Goal: Task Accomplishment & Management: Complete application form

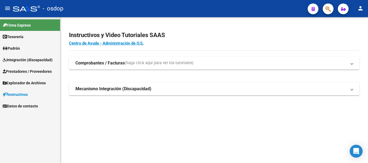
click at [27, 71] on span "Prestadores / Proveedores" at bounding box center [27, 72] width 49 height 6
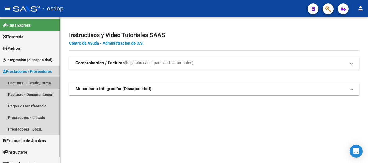
click at [34, 83] on link "Facturas - Listado/Carga" at bounding box center [30, 83] width 60 height 12
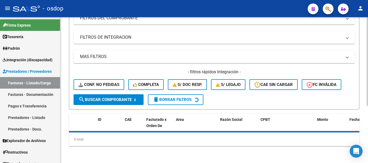
scroll to position [94, 0]
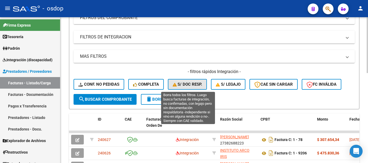
click at [188, 84] on span "S/ Doc Resp." at bounding box center [187, 84] width 30 height 5
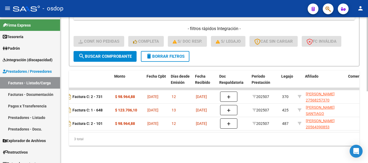
scroll to position [0, 157]
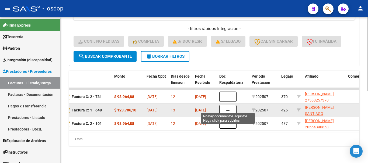
click at [229, 109] on icon "button" at bounding box center [228, 111] width 4 height 4
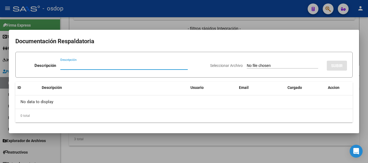
click at [153, 20] on div at bounding box center [184, 81] width 368 height 163
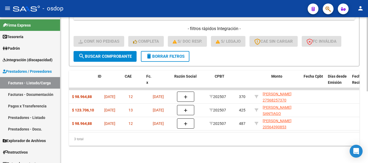
scroll to position [0, 0]
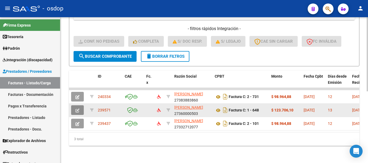
click at [74, 105] on button "button" at bounding box center [77, 110] width 13 height 10
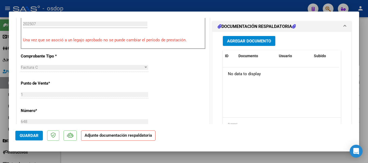
scroll to position [161, 0]
click at [247, 41] on span "Agregar Documento" at bounding box center [249, 40] width 44 height 5
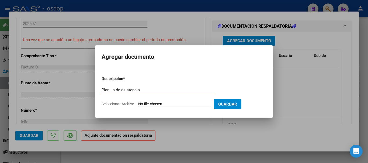
type input "Planilla de asistencia"
click at [181, 104] on input "Seleccionar Archivo" at bounding box center [173, 104] width 71 height 5
type input "C:\fakepath\CUATRIN 648 - [PERSON_NAME] - [DATE] - ASIS.pdf"
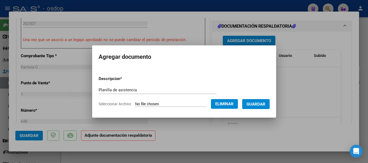
click at [258, 103] on span "Guardar" at bounding box center [255, 104] width 19 height 5
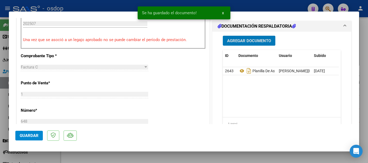
click at [222, 12] on span "x" at bounding box center [223, 12] width 2 height 5
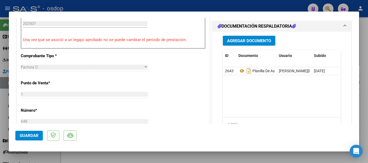
click at [28, 136] on span "Guardar" at bounding box center [29, 135] width 19 height 5
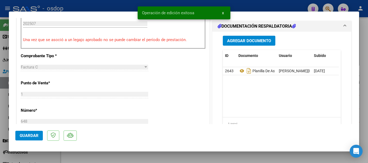
click at [223, 12] on span "x" at bounding box center [223, 12] width 2 height 5
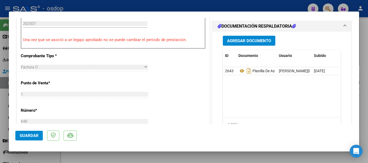
click at [228, 6] on div at bounding box center [184, 81] width 368 height 163
type input "$ 0,00"
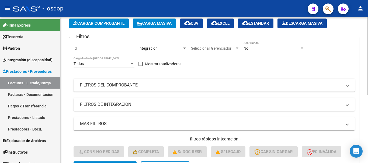
scroll to position [21, 0]
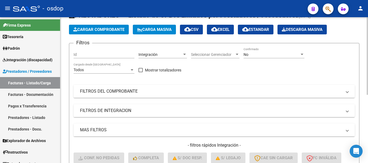
click at [146, 127] on mat-panel-title "MAS FILTROS" at bounding box center [211, 130] width 262 height 6
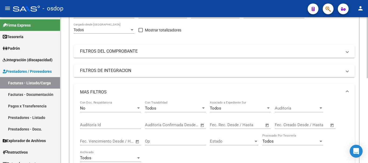
scroll to position [75, 0]
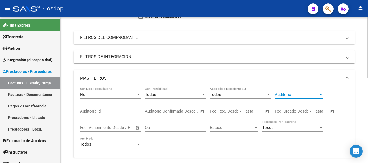
click at [319, 94] on div at bounding box center [320, 95] width 5 height 4
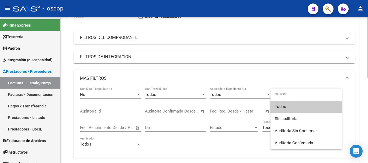
click at [319, 94] on input "dropdown search" at bounding box center [305, 94] width 71 height 11
click at [116, 112] on div at bounding box center [184, 81] width 368 height 163
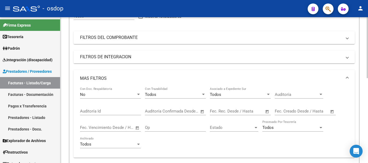
scroll to position [101, 0]
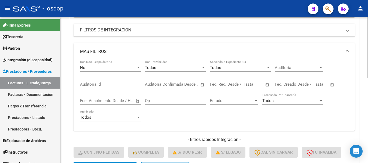
click at [322, 101] on div at bounding box center [320, 101] width 5 height 4
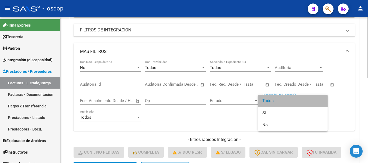
click at [322, 101] on span "Todos" at bounding box center [292, 101] width 61 height 12
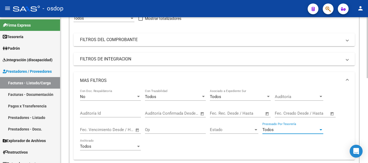
scroll to position [81, 0]
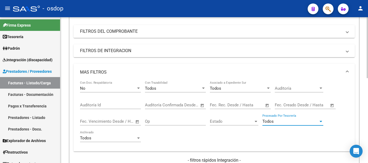
click at [347, 70] on span at bounding box center [347, 72] width 2 height 6
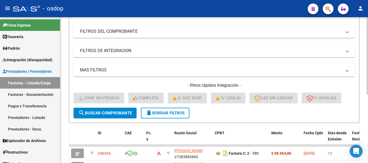
click at [158, 115] on span "delete Borrar Filtros" at bounding box center [165, 113] width 39 height 5
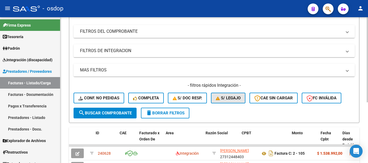
click at [235, 99] on span "S/ legajo" at bounding box center [228, 98] width 25 height 5
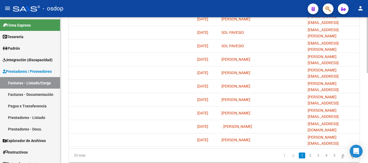
scroll to position [0, 0]
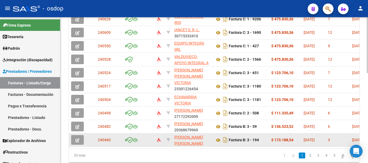
click at [76, 140] on icon "button" at bounding box center [77, 141] width 4 height 4
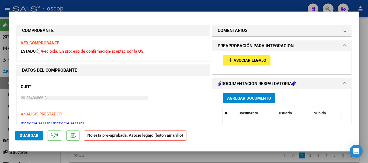
click at [252, 57] on button "add Asociar Legajo" at bounding box center [247, 60] width 48 height 10
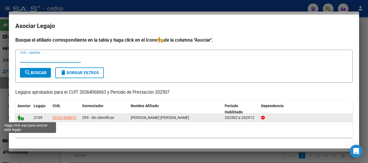
click at [20, 120] on icon at bounding box center [20, 118] width 6 height 6
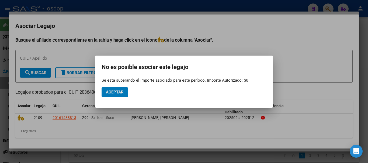
click at [119, 93] on span "Aceptar" at bounding box center [115, 92] width 18 height 5
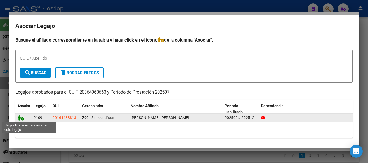
click at [21, 119] on icon at bounding box center [20, 118] width 6 height 6
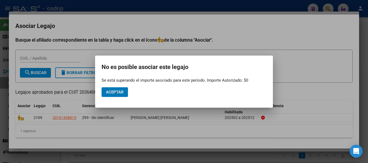
click at [115, 87] on mat-dialog-actions "Aceptar" at bounding box center [183, 92] width 165 height 18
click at [113, 93] on span "Aceptar" at bounding box center [115, 92] width 18 height 5
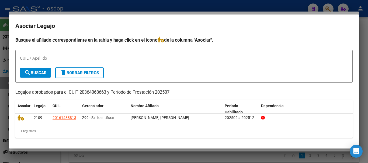
click at [276, 8] on div at bounding box center [184, 81] width 368 height 163
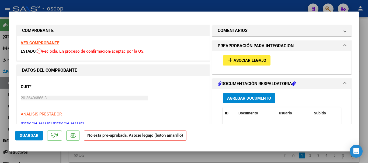
click at [363, 43] on div at bounding box center [184, 81] width 368 height 163
type input "$ 0,00"
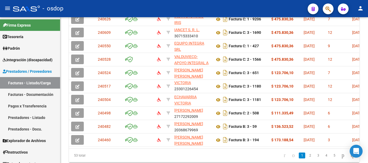
scroll to position [215, 0]
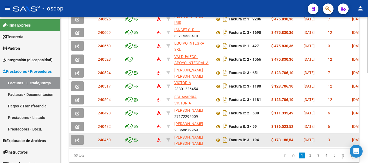
click at [81, 143] on button "button" at bounding box center [77, 140] width 13 height 10
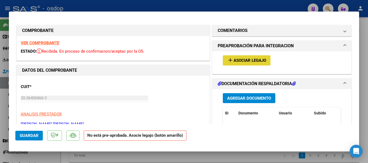
click at [246, 59] on span "Asociar Legajo" at bounding box center [249, 60] width 33 height 5
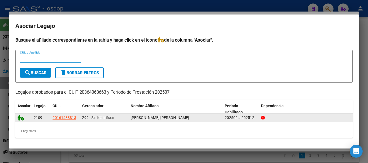
click at [23, 118] on icon at bounding box center [20, 118] width 6 height 6
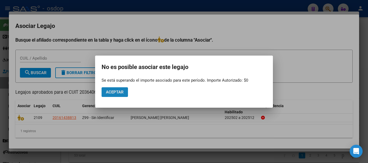
click at [116, 95] on button "Aceptar" at bounding box center [114, 92] width 26 height 10
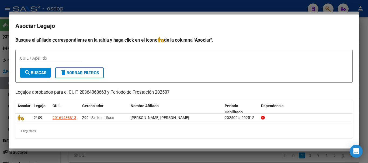
click at [233, 6] on div at bounding box center [184, 81] width 368 height 163
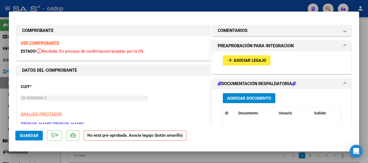
click at [283, 6] on div at bounding box center [184, 81] width 368 height 163
type input "$ 0,00"
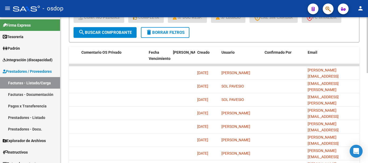
scroll to position [236, 0]
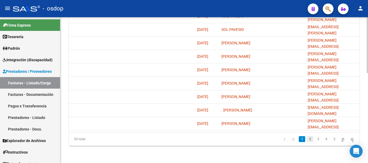
click at [307, 140] on link "2" at bounding box center [310, 139] width 6 height 6
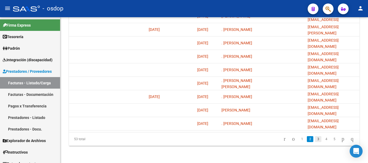
click at [315, 138] on link "3" at bounding box center [318, 139] width 6 height 6
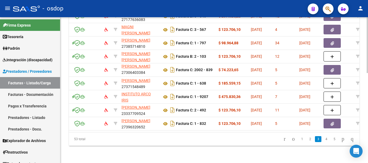
scroll to position [0, 0]
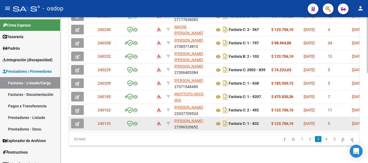
click at [77, 122] on icon "button" at bounding box center [77, 124] width 4 height 4
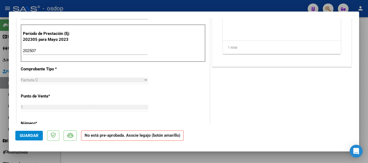
scroll to position [135, 0]
click at [363, 32] on div at bounding box center [184, 81] width 368 height 163
type input "$ 0,00"
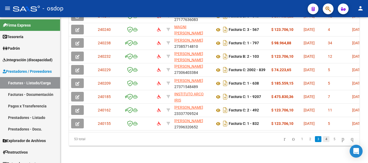
click at [323, 139] on link "4" at bounding box center [326, 139] width 6 height 6
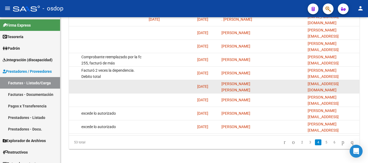
scroll to position [236, 0]
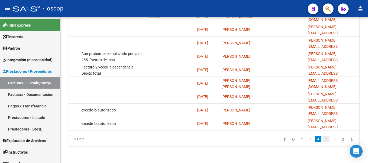
click at [323, 138] on link "5" at bounding box center [326, 139] width 6 height 6
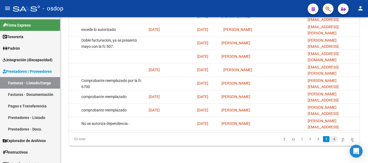
click at [331, 139] on link "6" at bounding box center [334, 139] width 6 height 6
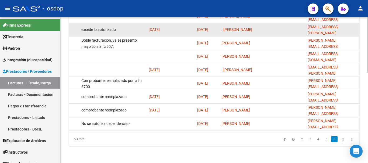
scroll to position [142, 0]
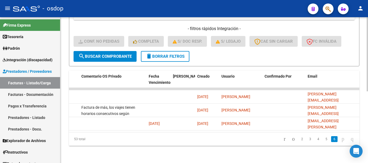
click at [159, 54] on span "delete Borrar Filtros" at bounding box center [165, 56] width 39 height 5
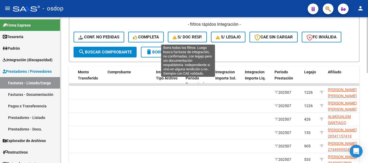
click at [189, 35] on span "S/ Doc Resp." at bounding box center [187, 37] width 30 height 5
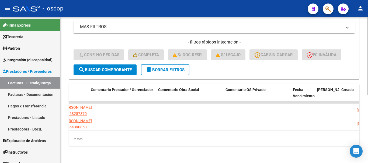
scroll to position [0, 424]
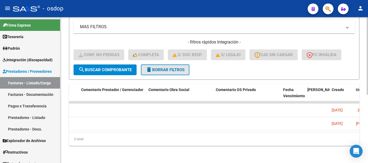
click at [166, 68] on span "delete Borrar Filtros" at bounding box center [165, 70] width 39 height 5
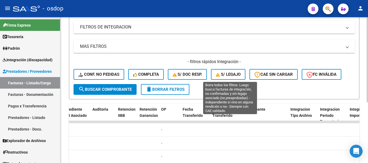
click at [223, 73] on form "Filtros Id Area Area Seleccionar Gerenciador Seleccionar Gerenciador No Confirm…" at bounding box center [214, 29] width 290 height 140
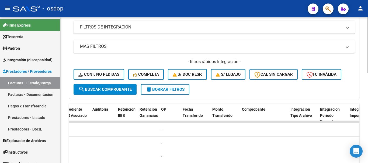
scroll to position [128, 0]
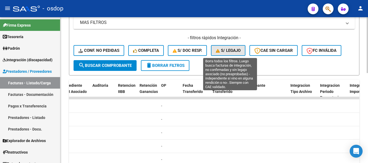
click at [231, 52] on span "S/ legajo" at bounding box center [228, 50] width 25 height 5
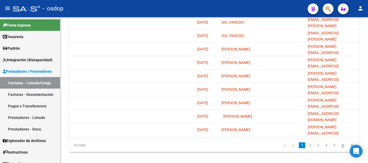
scroll to position [236, 0]
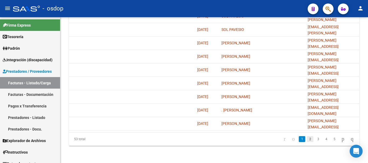
click at [307, 140] on link "2" at bounding box center [310, 139] width 6 height 6
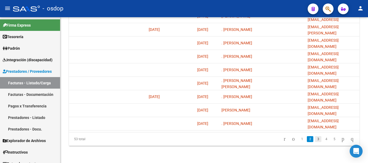
click at [315, 139] on link "3" at bounding box center [318, 139] width 6 height 6
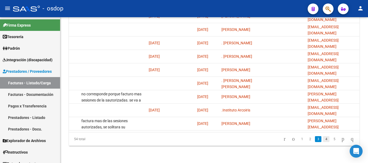
click at [323, 139] on link "4" at bounding box center [326, 139] width 6 height 6
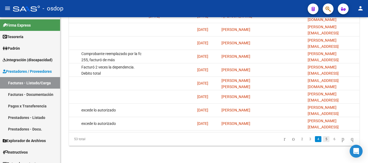
click at [323, 139] on link "5" at bounding box center [326, 139] width 6 height 6
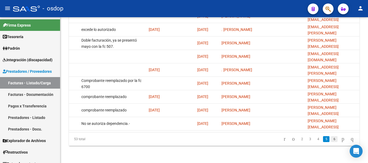
click at [331, 141] on link "6" at bounding box center [334, 139] width 6 height 6
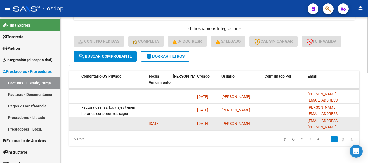
scroll to position [142, 0]
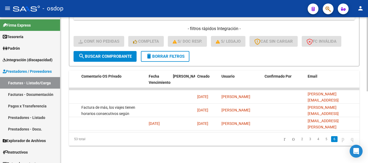
click at [167, 55] on button "delete Borrar Filtros" at bounding box center [165, 56] width 48 height 11
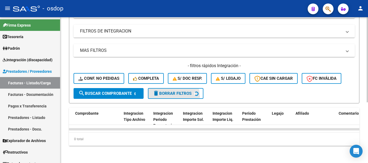
scroll to position [104, 0]
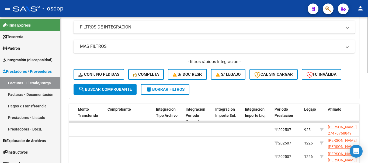
click at [280, 107] on span "Período Prestación" at bounding box center [283, 112] width 19 height 10
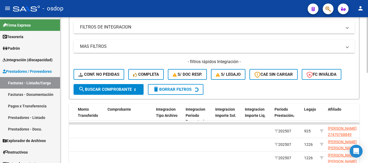
scroll to position [142, 0]
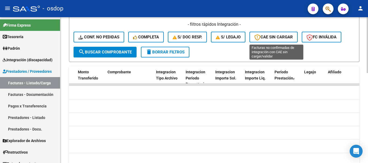
click at [270, 36] on span "CAE SIN CARGAR" at bounding box center [273, 37] width 38 height 5
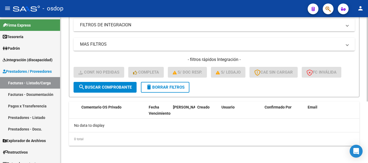
scroll to position [107, 0]
click at [167, 92] on button "delete Borrar Filtros" at bounding box center [165, 87] width 48 height 11
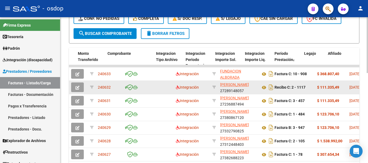
scroll to position [133, 0]
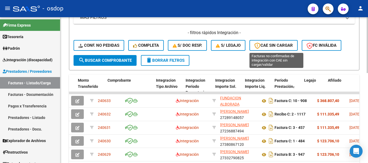
click at [278, 46] on span "CAE SIN CARGAR" at bounding box center [273, 45] width 38 height 5
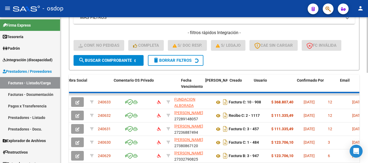
scroll to position [107, 0]
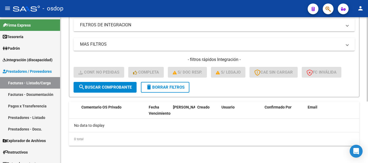
click at [174, 89] on span "delete Borrar Filtros" at bounding box center [165, 87] width 39 height 5
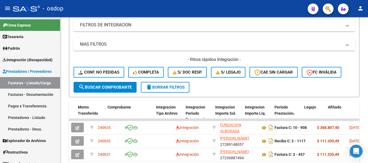
click at [360, 9] on mat-icon "person" at bounding box center [360, 8] width 6 height 6
